Goal: Navigation & Orientation: Find specific page/section

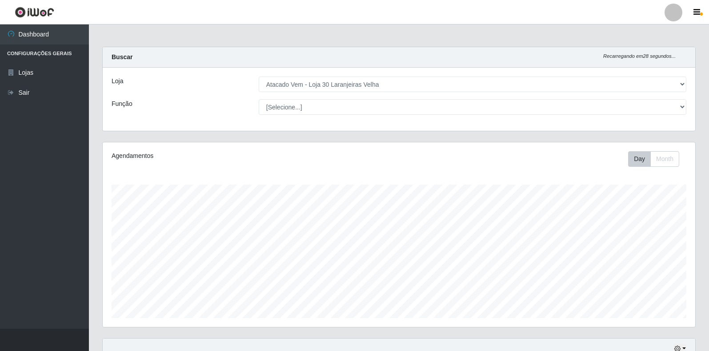
select select "495"
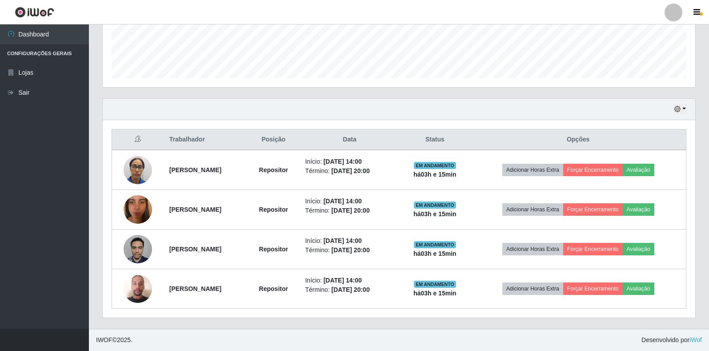
scroll to position [184, 593]
click at [52, 73] on link "Lojas" at bounding box center [44, 73] width 89 height 20
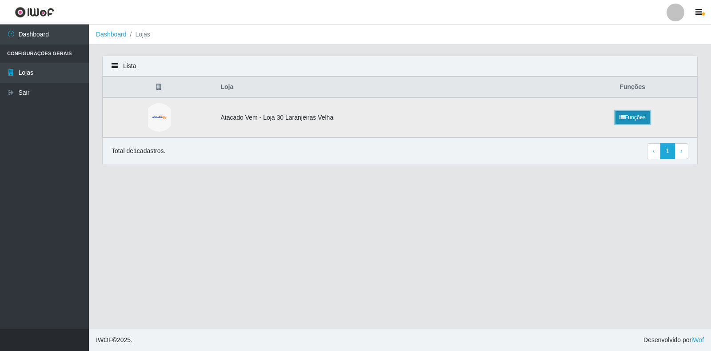
click at [641, 120] on link "Funções" at bounding box center [633, 117] width 34 height 12
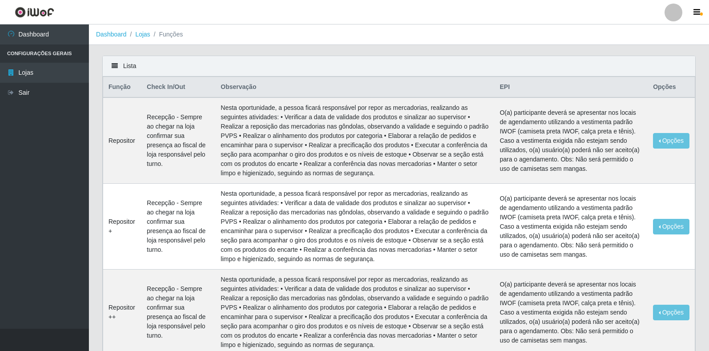
click at [123, 69] on div "Lista" at bounding box center [399, 66] width 593 height 20
click at [116, 64] on icon at bounding box center [115, 66] width 6 height 6
click at [35, 74] on link "Lojas" at bounding box center [44, 73] width 89 height 20
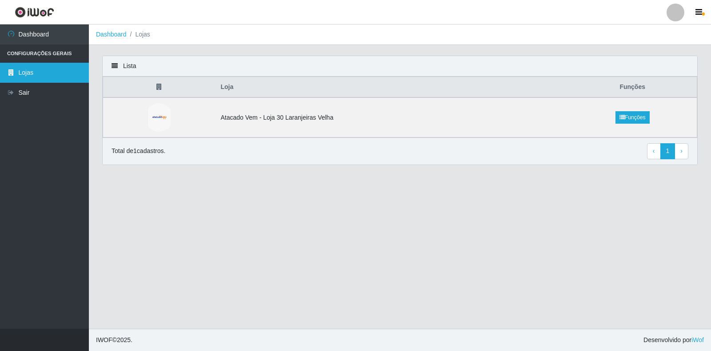
click at [32, 66] on link "Lojas" at bounding box center [44, 73] width 89 height 20
drag, startPoint x: 136, startPoint y: 37, endPoint x: 241, endPoint y: 4, distance: 111.1
click at [136, 37] on li "Lojas" at bounding box center [139, 34] width 24 height 9
